Goal: Information Seeking & Learning: Learn about a topic

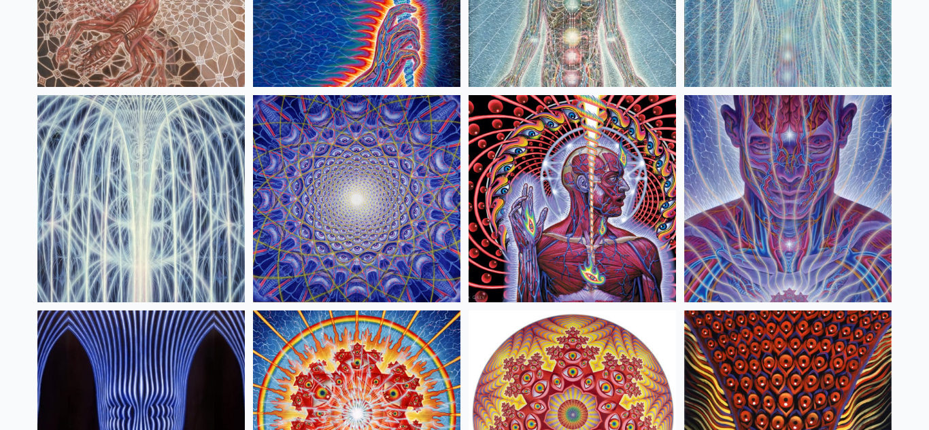
scroll to position [273, 0]
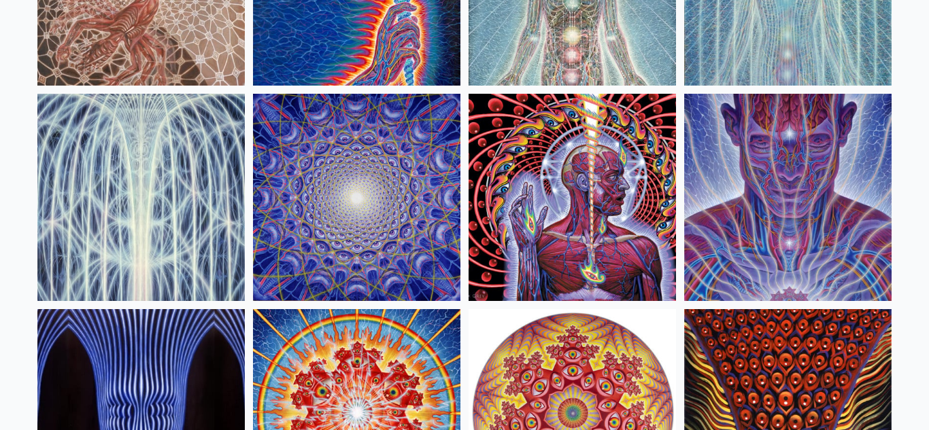
click at [141, 239] on img at bounding box center [140, 197] width 207 height 207
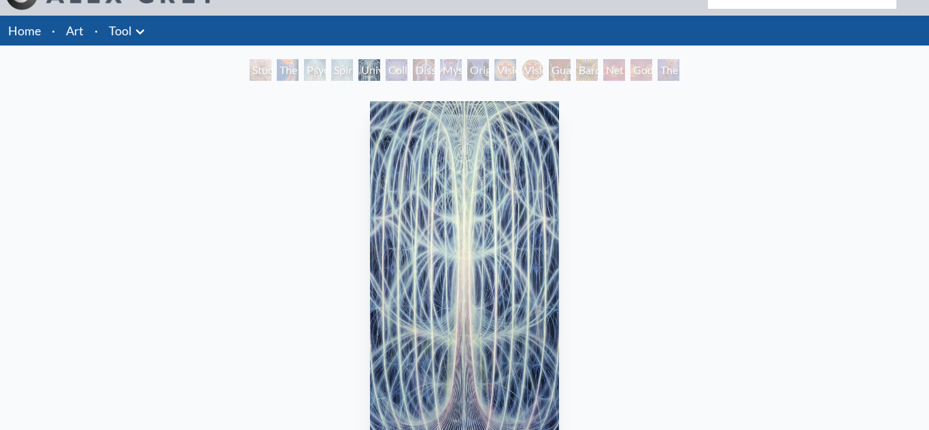
scroll to position [87, 0]
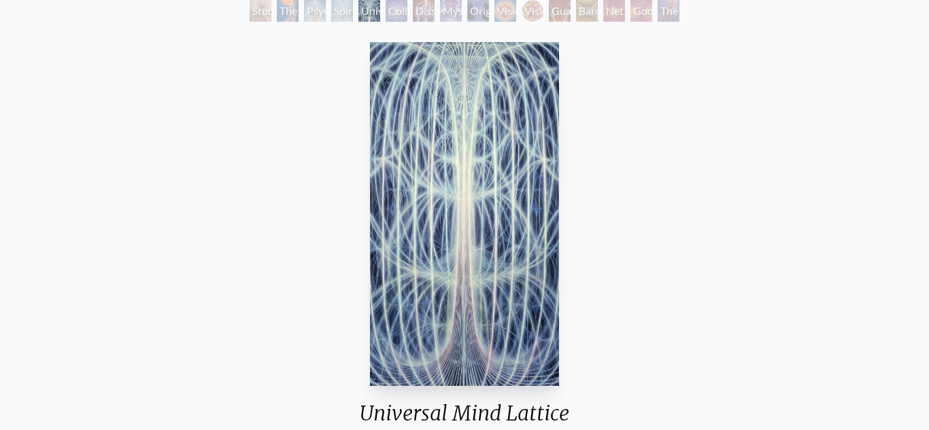
click at [243, 13] on div "Study for the Great Turn The Torch Psychic Energy System Spiritual Energy Syste…" at bounding box center [464, 13] width 929 height 26
click at [256, 13] on div "Study for the Great Turn" at bounding box center [261, 11] width 22 height 22
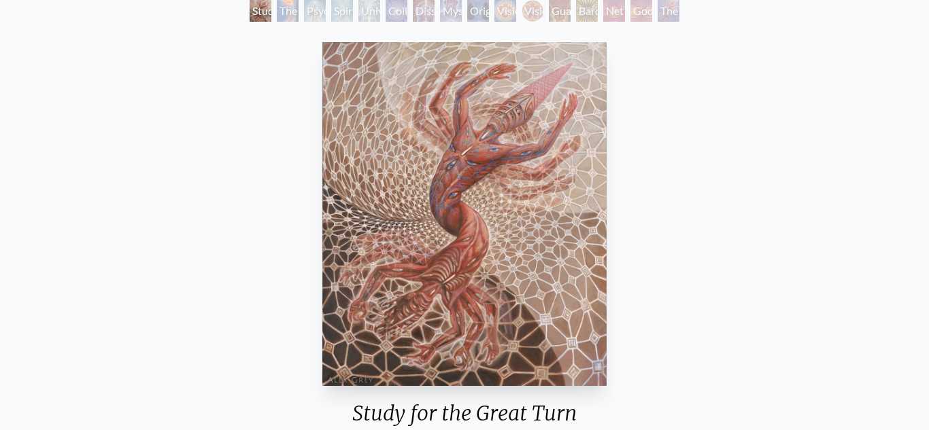
click at [288, 20] on div "The Torch" at bounding box center [288, 11] width 22 height 22
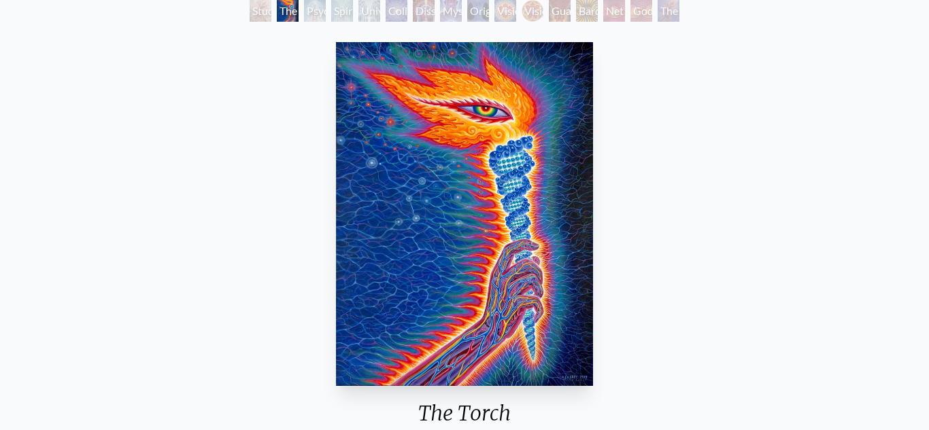
click at [321, 17] on div "Psychic Energy System" at bounding box center [315, 11] width 22 height 22
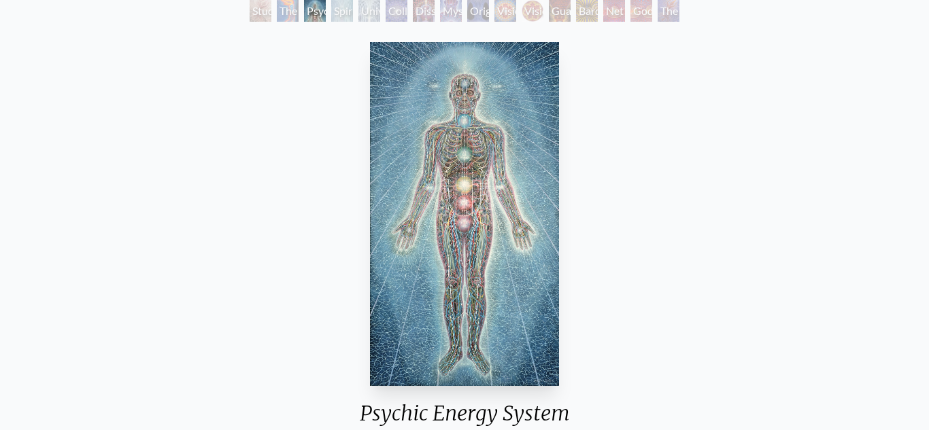
click at [343, 19] on div "Spiritual Energy System" at bounding box center [342, 11] width 22 height 22
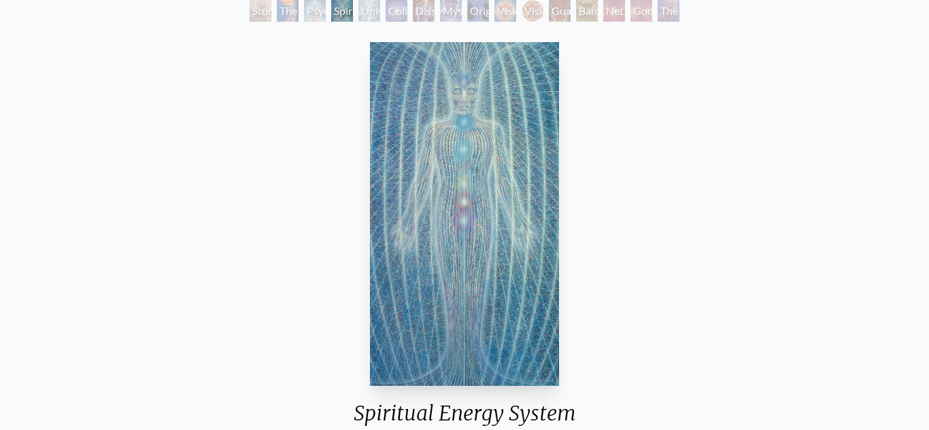
click at [377, 14] on div "Universal Mind Lattice" at bounding box center [369, 11] width 22 height 22
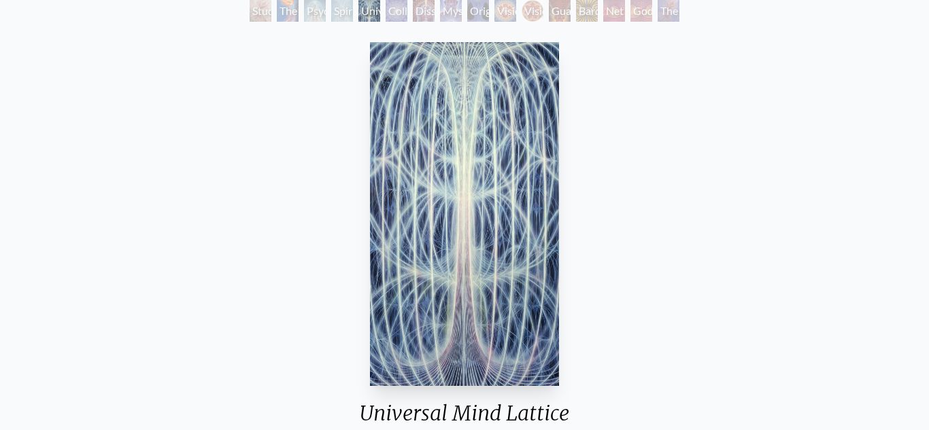
click at [394, 17] on div "Collective Vision" at bounding box center [396, 11] width 22 height 22
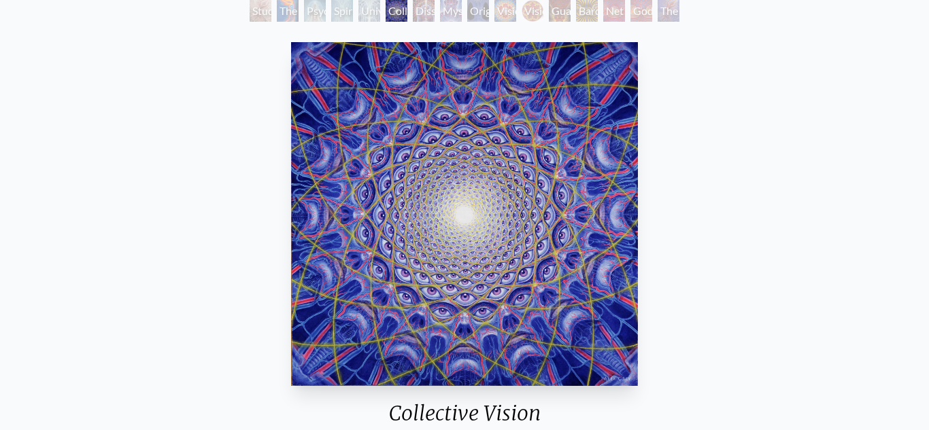
click at [430, 14] on div "Dissectional Art for Tool's Lateralus CD" at bounding box center [424, 11] width 22 height 22
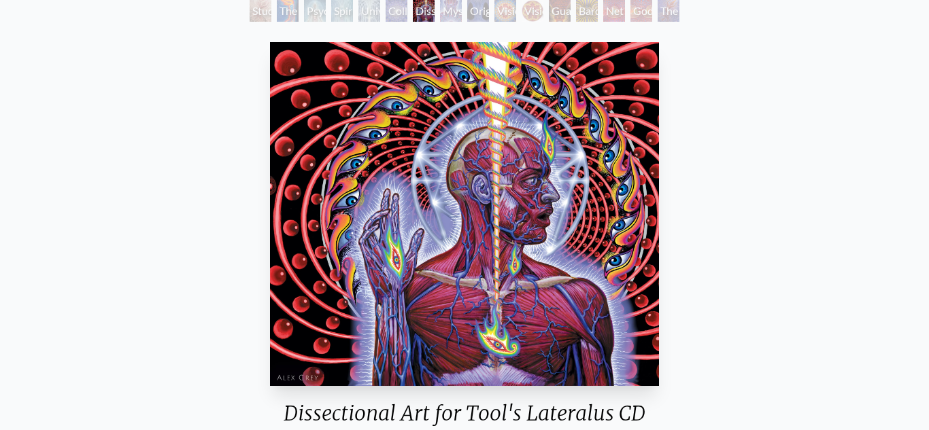
click at [447, 20] on div "Mystic Eye" at bounding box center [451, 11] width 22 height 22
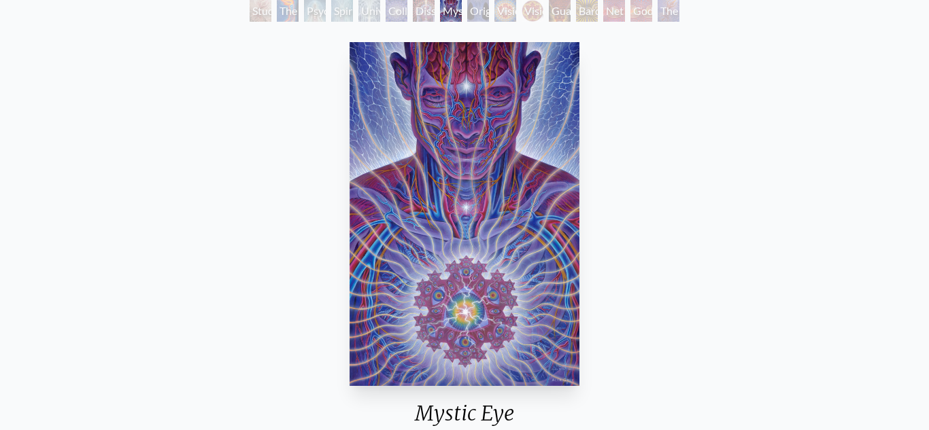
click at [474, 19] on div "Original Face" at bounding box center [478, 11] width 22 height 22
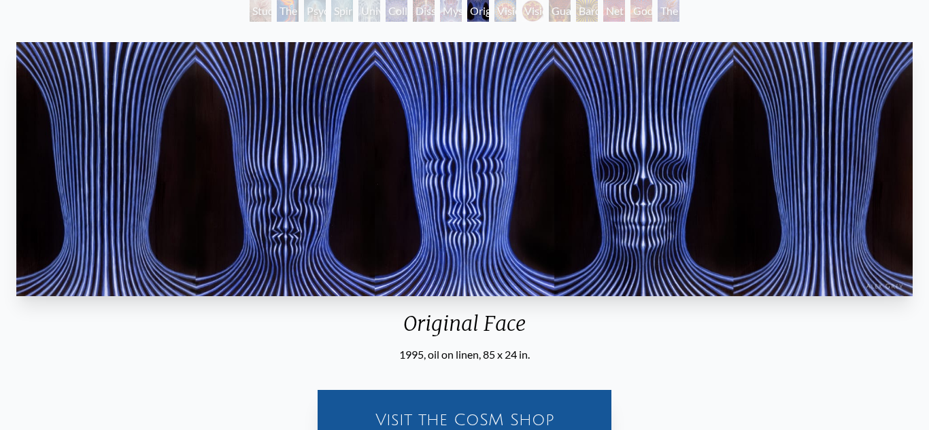
click at [504, 20] on div "Vision Crystal" at bounding box center [505, 11] width 22 height 22
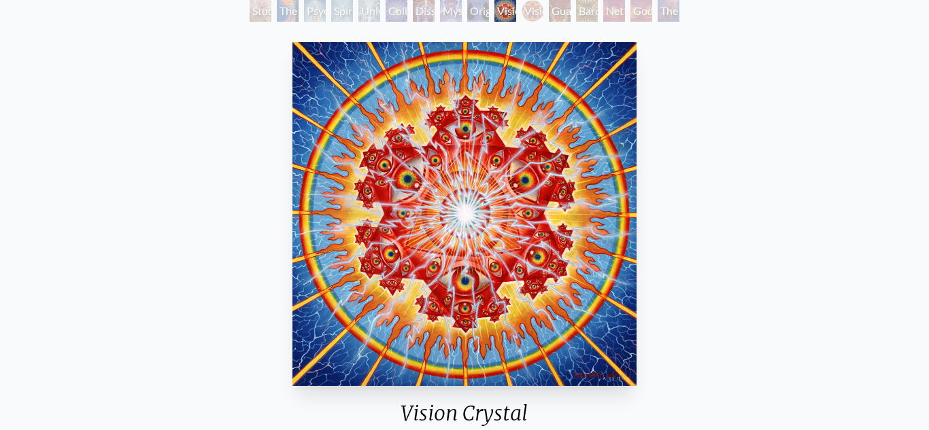
click at [540, 15] on div "Vision [PERSON_NAME]" at bounding box center [532, 11] width 22 height 22
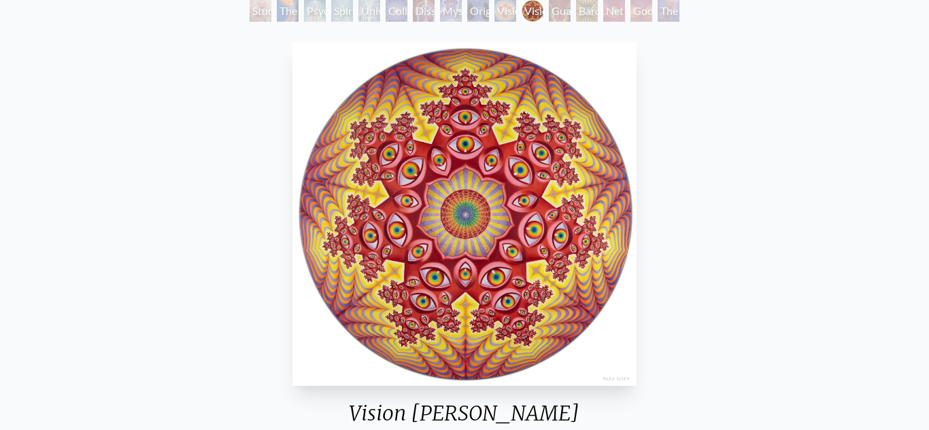
click at [558, 17] on div "Guardian of Infinite Vision" at bounding box center [560, 11] width 22 height 22
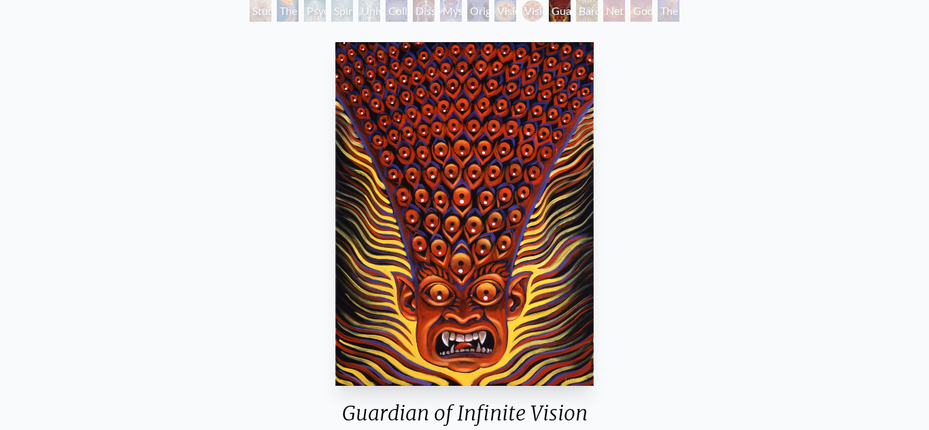
click at [583, 16] on div "Bardo Being" at bounding box center [587, 11] width 22 height 22
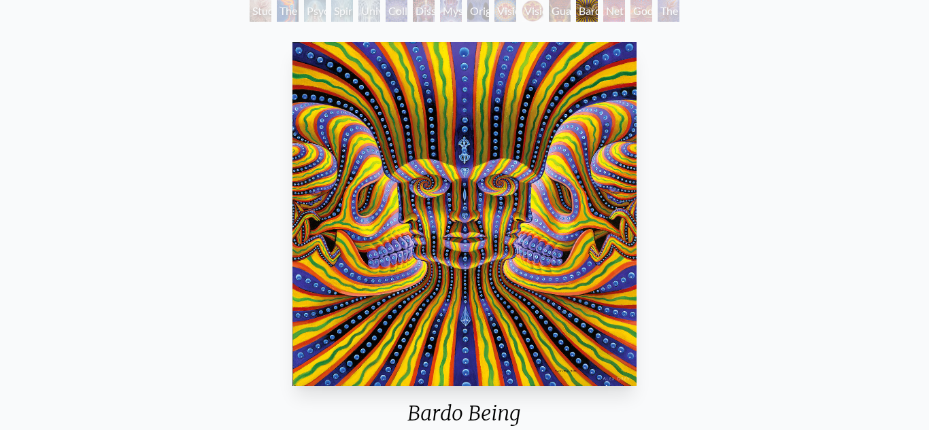
click at [609, 20] on div "Net of Being" at bounding box center [614, 11] width 22 height 22
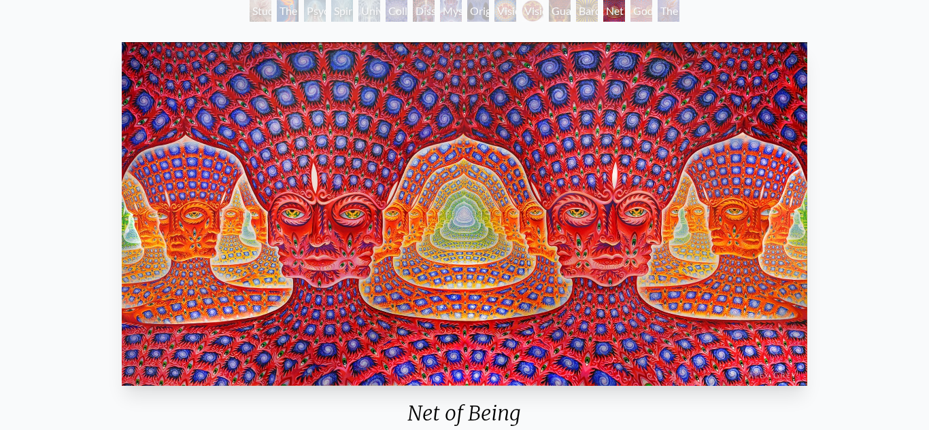
click at [638, 16] on div "Godself" at bounding box center [641, 11] width 22 height 22
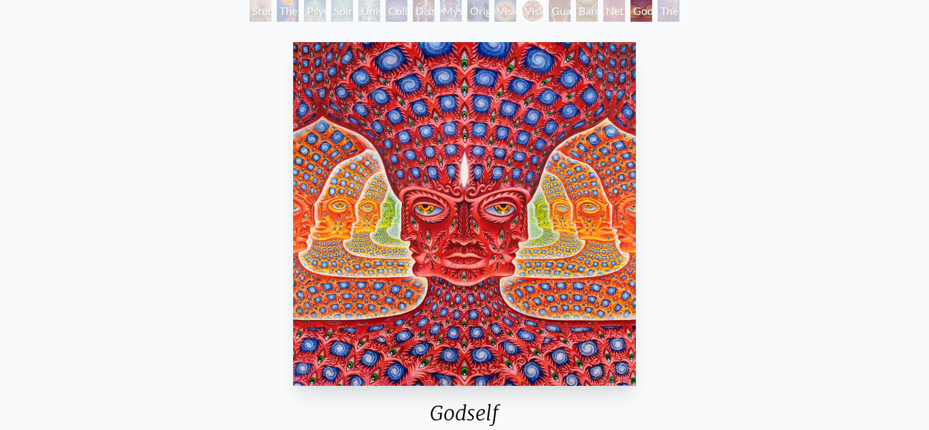
click at [668, 19] on div "The Great Turn" at bounding box center [668, 11] width 22 height 22
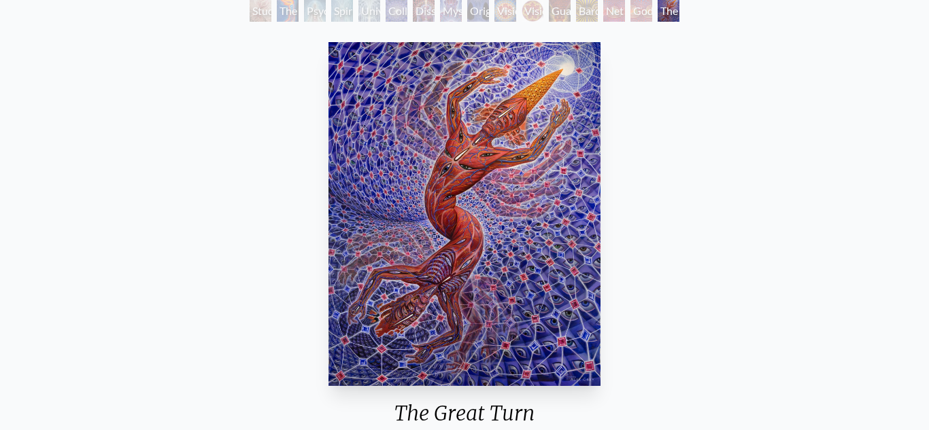
click at [388, 13] on div "Collective Vision" at bounding box center [396, 11] width 22 height 22
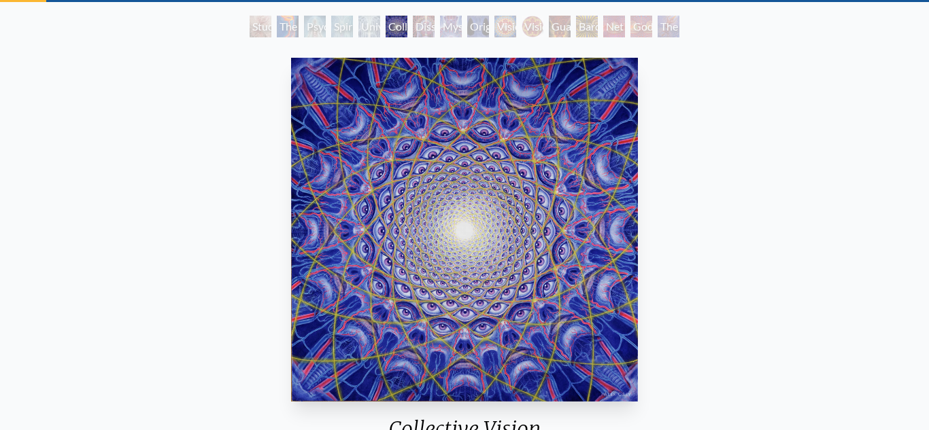
scroll to position [66, 0]
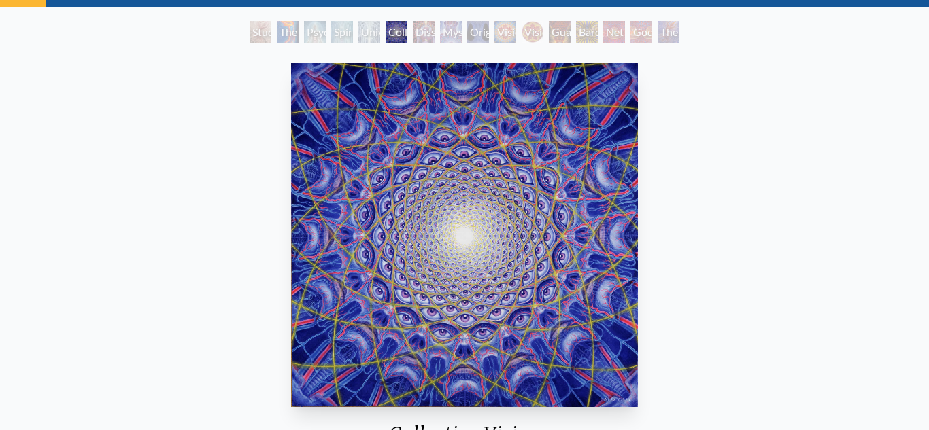
click at [368, 39] on div "Universal Mind Lattice" at bounding box center [369, 32] width 22 height 22
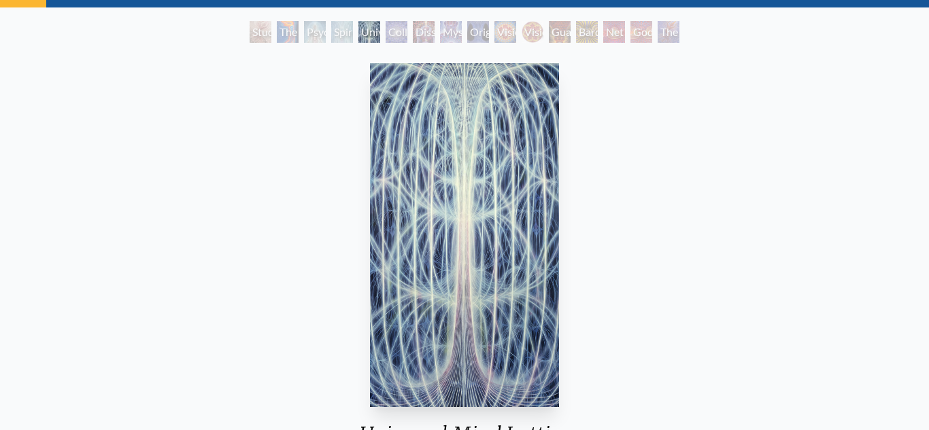
click at [427, 36] on div "Dissectional Art for Tool's Lateralus CD" at bounding box center [424, 32] width 22 height 22
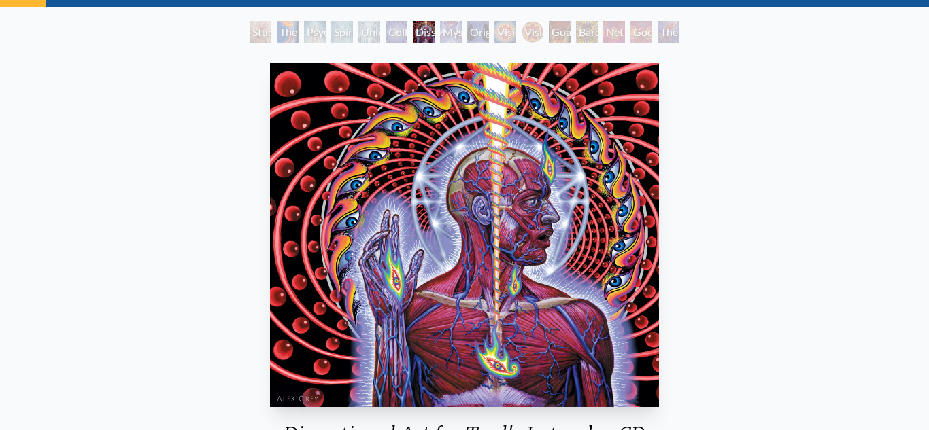
click at [456, 39] on div "Mystic Eye" at bounding box center [451, 32] width 22 height 22
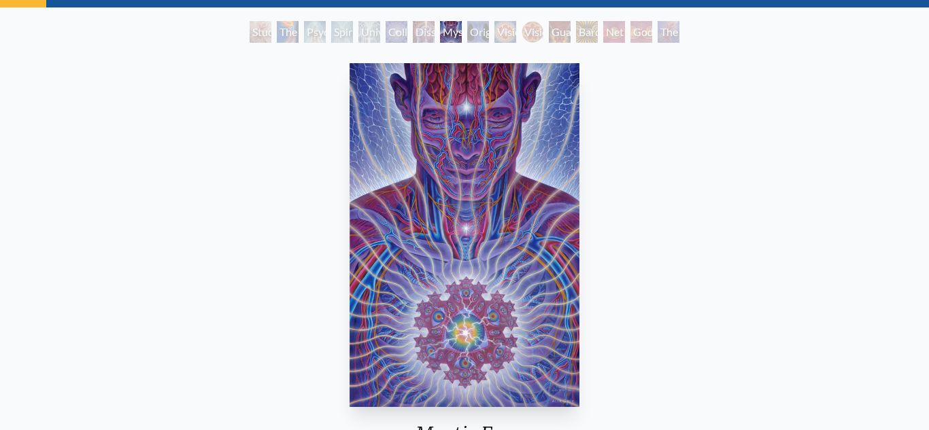
click at [481, 37] on div "Original Face" at bounding box center [478, 32] width 22 height 22
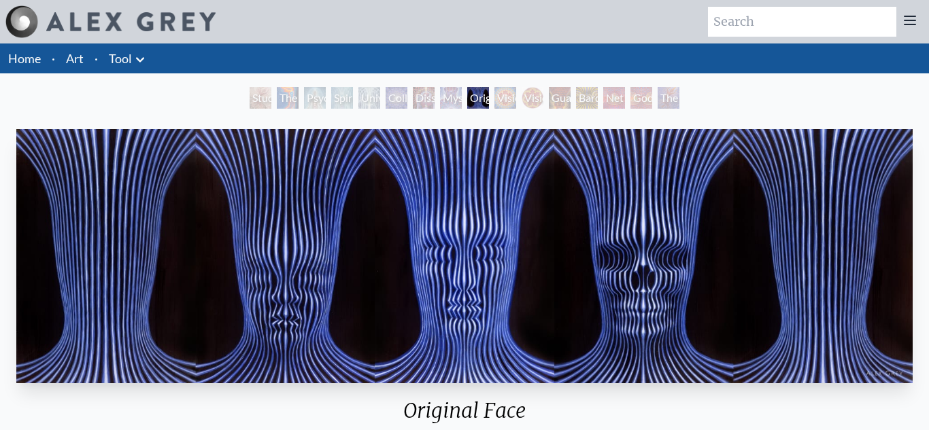
click at [345, 96] on div "Spiritual Energy System" at bounding box center [342, 98] width 22 height 22
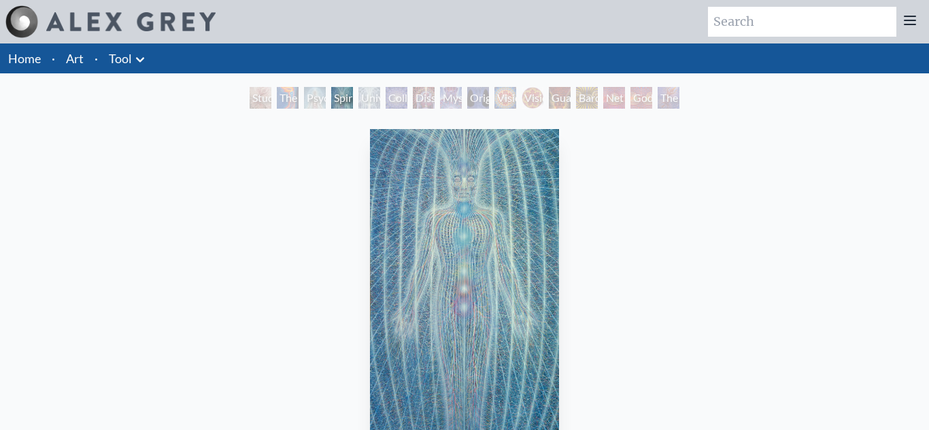
click at [250, 95] on div "Study for the Great Turn" at bounding box center [261, 98] width 22 height 22
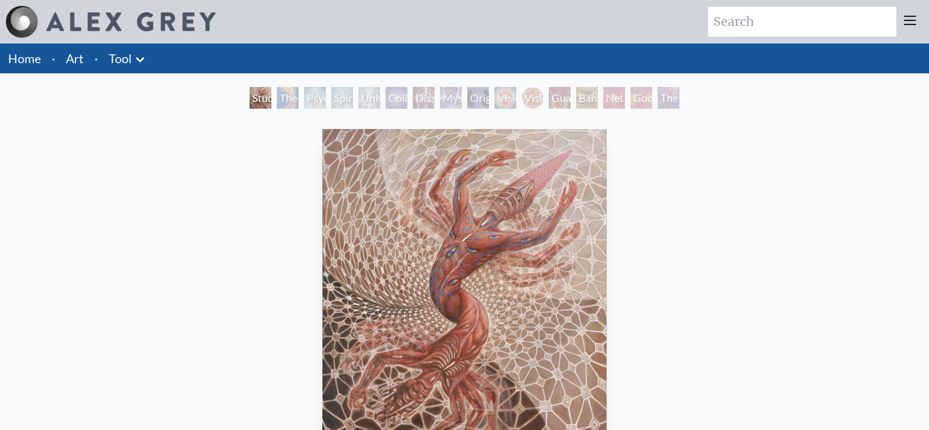
click at [667, 99] on div "The Great Turn" at bounding box center [668, 98] width 22 height 22
